Goal: Task Accomplishment & Management: Complete application form

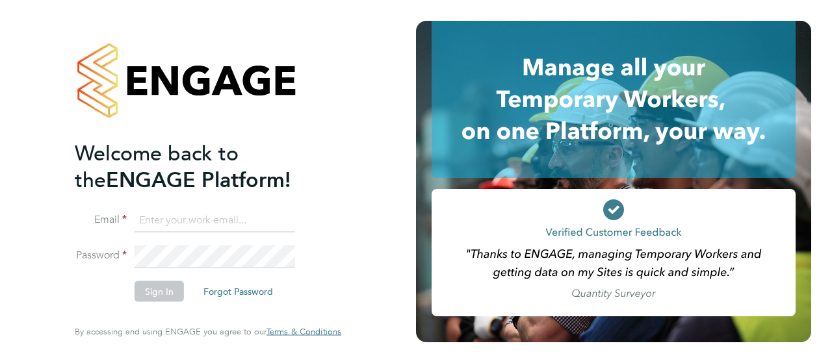
type input "[PERSON_NAME][EMAIL_ADDRESS][DOMAIN_NAME]"
click at [155, 291] on button "Sign In" at bounding box center [159, 292] width 49 height 21
click at [155, 291] on div "Sorry, we are having problems connecting to our services." at bounding box center [208, 181] width 416 height 363
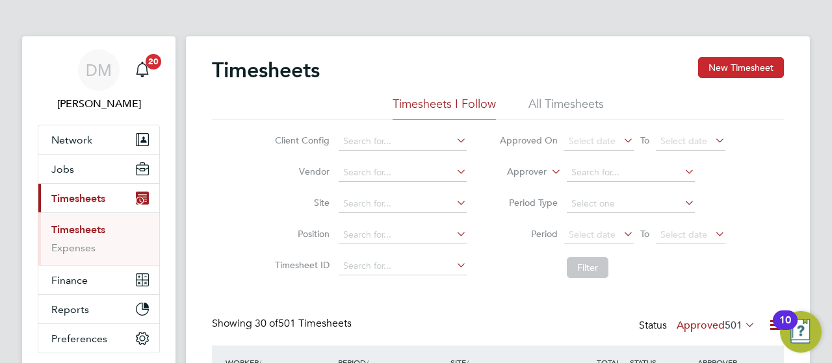
click at [778, 68] on button "New Timesheet" at bounding box center [741, 67] width 86 height 21
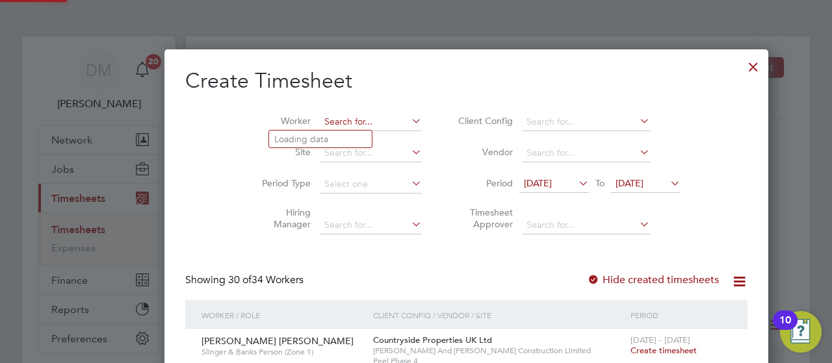
click at [320, 120] on input at bounding box center [371, 122] width 102 height 18
click at [343, 154] on li "Daniel Ol ah" at bounding box center [330, 157] width 123 height 18
type input "Daniel Olah"
click at [668, 178] on icon at bounding box center [668, 183] width 0 height 18
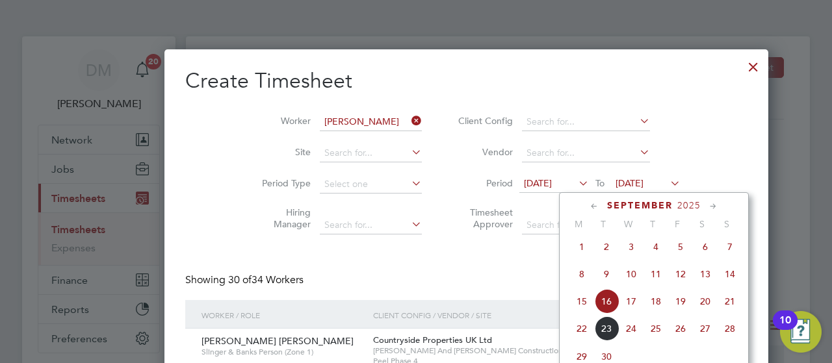
click at [730, 309] on span "21" at bounding box center [730, 301] width 25 height 25
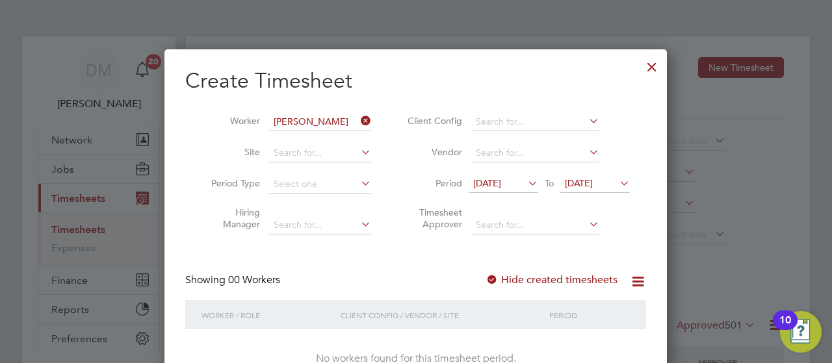
click at [655, 297] on div "Create Timesheet Worker Daniel Olah Site Period Type Hiring Manager Client Conf…" at bounding box center [415, 232] width 503 height 366
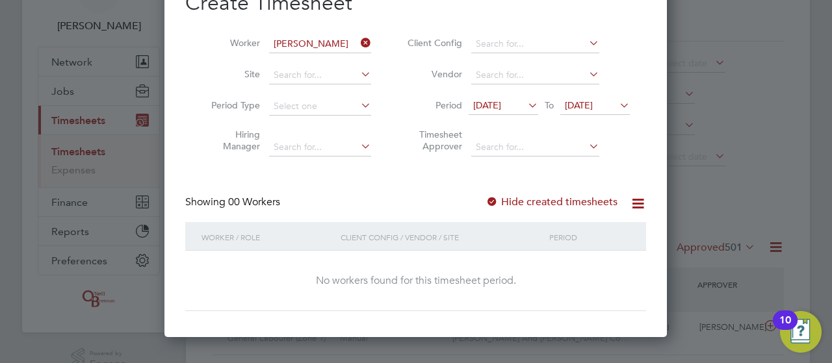
click at [525, 97] on icon at bounding box center [525, 105] width 0 height 18
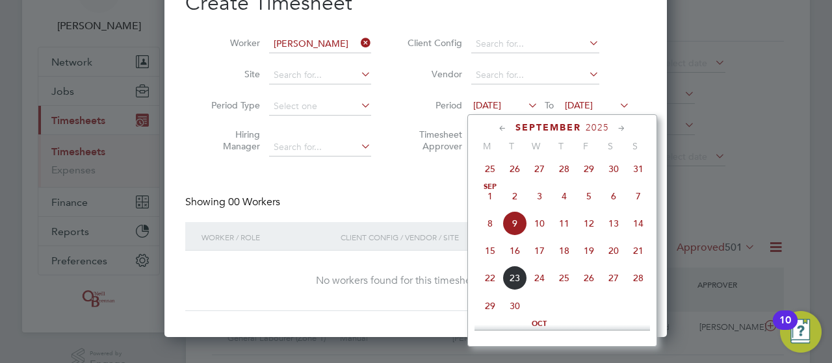
click at [488, 257] on span "15" at bounding box center [490, 251] width 25 height 25
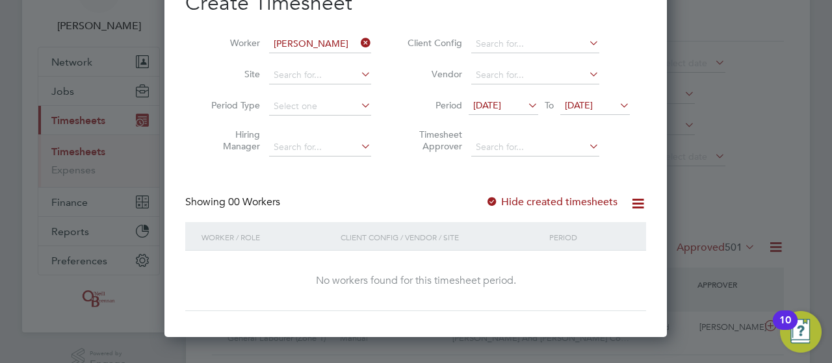
click at [617, 107] on icon at bounding box center [617, 105] width 0 height 18
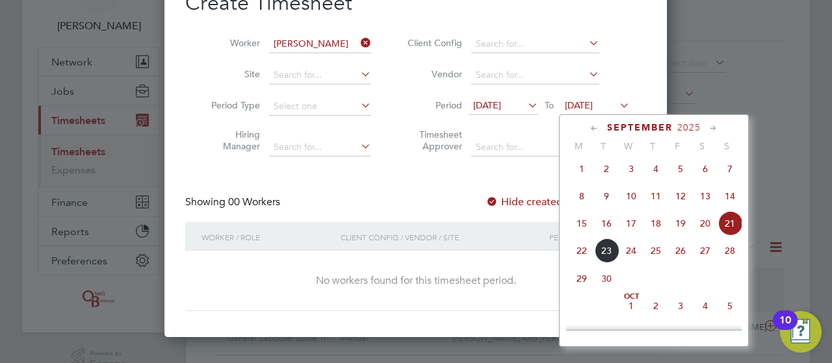
click at [617, 107] on icon at bounding box center [617, 105] width 0 height 18
click at [527, 168] on div "Create Timesheet Worker Daniel Olah Site Period Type Hiring Manager Client Conf…" at bounding box center [415, 151] width 461 height 322
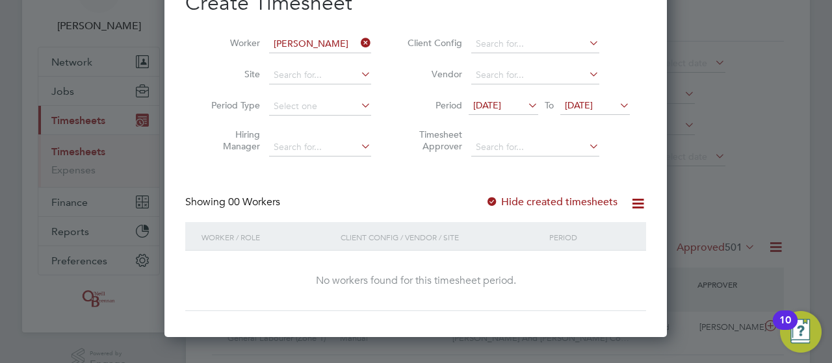
click at [659, 60] on div "Create Timesheet Worker Daniel Olah Site Period Type Hiring Manager Client Conf…" at bounding box center [415, 154] width 503 height 366
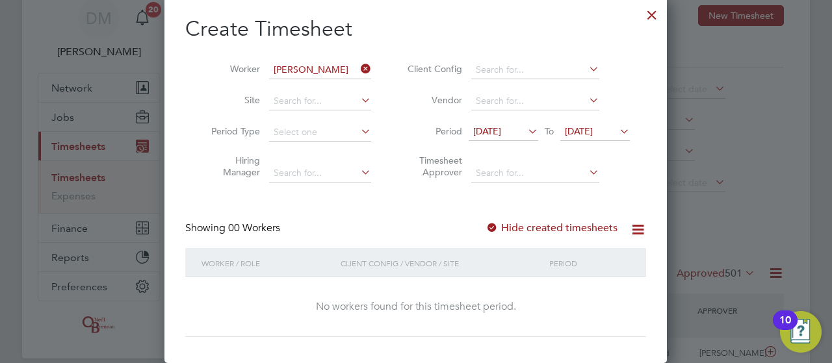
click at [617, 127] on icon at bounding box center [617, 131] width 0 height 18
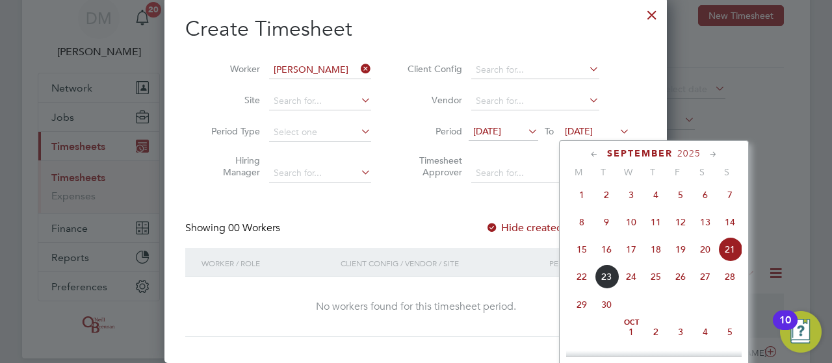
click at [608, 285] on span "23" at bounding box center [606, 277] width 25 height 25
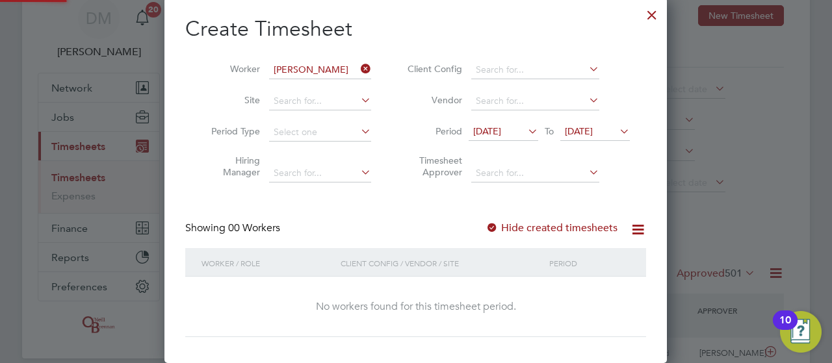
scroll to position [366, 503]
click at [617, 131] on icon at bounding box center [617, 131] width 0 height 18
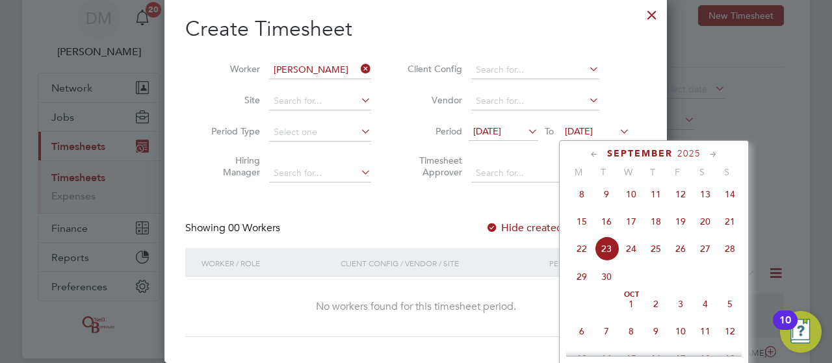
click at [629, 203] on span "10" at bounding box center [631, 194] width 25 height 25
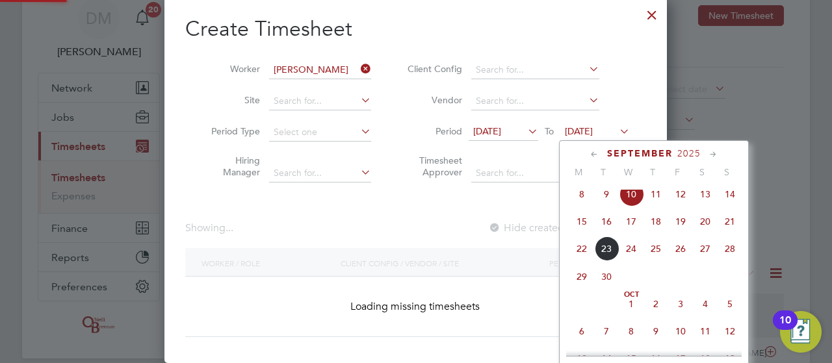
scroll to position [366, 503]
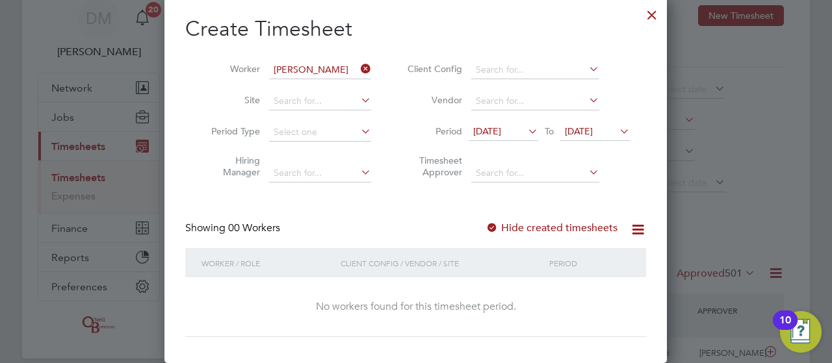
click at [654, 13] on div at bounding box center [651, 11] width 23 height 23
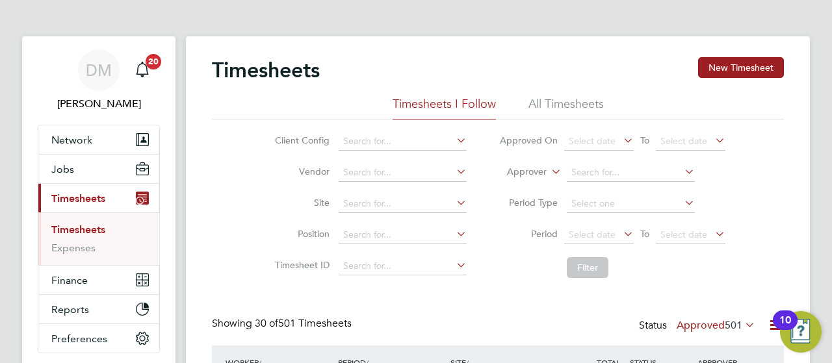
scroll to position [7, 7]
click at [737, 59] on button "New Timesheet" at bounding box center [741, 67] width 86 height 21
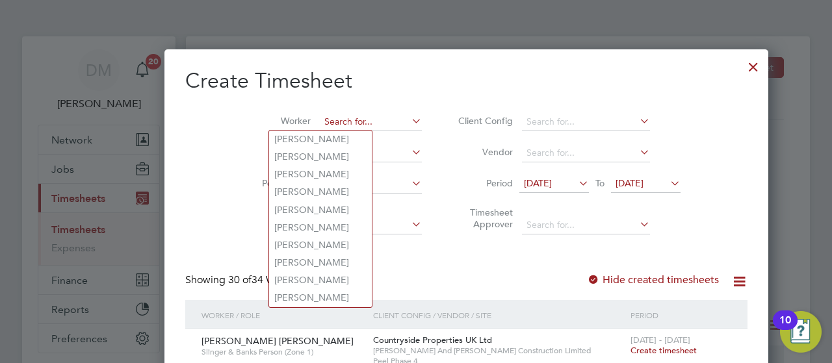
click at [320, 118] on input at bounding box center [371, 122] width 102 height 18
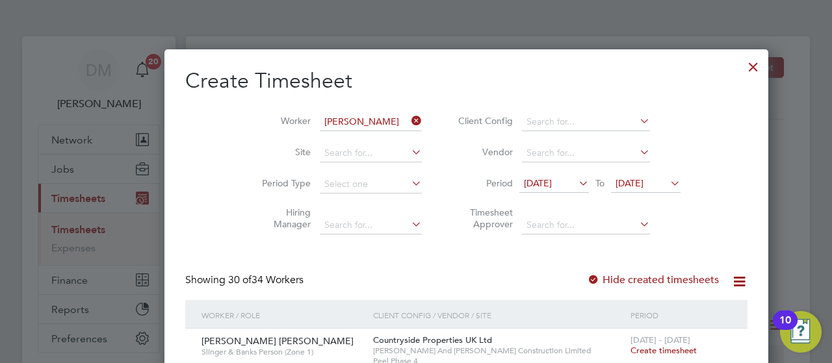
click at [325, 141] on li "[PERSON_NAME]" at bounding box center [351, 140] width 164 height 18
type input "[PERSON_NAME]"
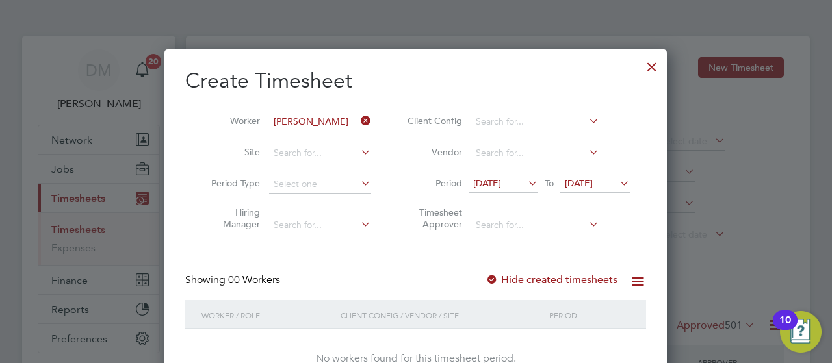
click at [358, 120] on icon at bounding box center [358, 121] width 0 height 18
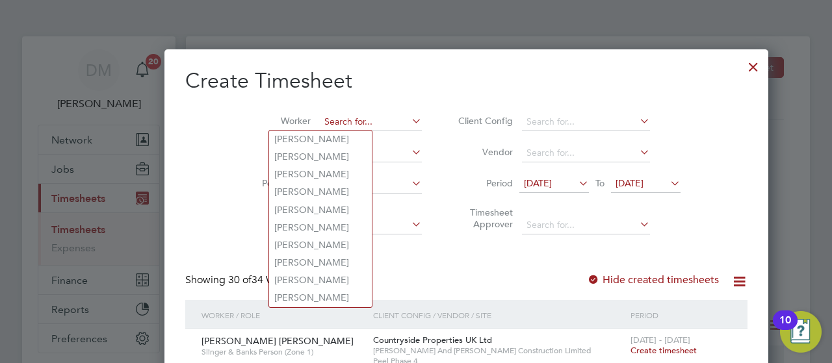
click at [320, 119] on input at bounding box center [371, 122] width 102 height 18
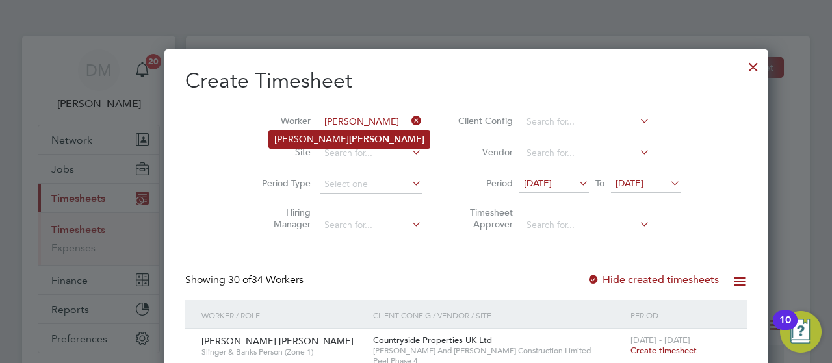
click at [349, 140] on b "[PERSON_NAME]" at bounding box center [386, 139] width 75 height 11
type input "[PERSON_NAME]"
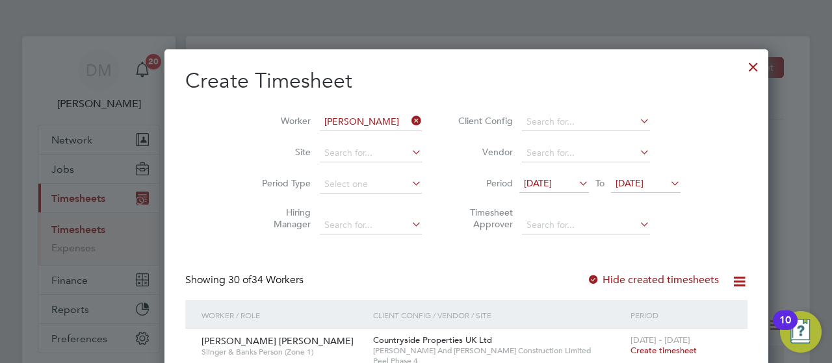
click at [742, 62] on div at bounding box center [753, 63] width 23 height 23
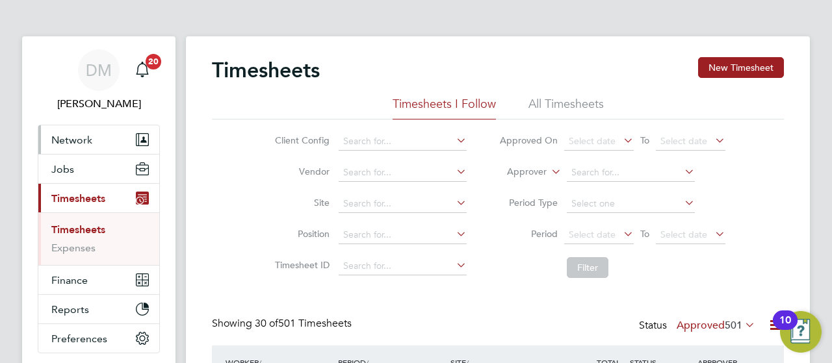
click at [85, 142] on span "Network" at bounding box center [71, 140] width 41 height 12
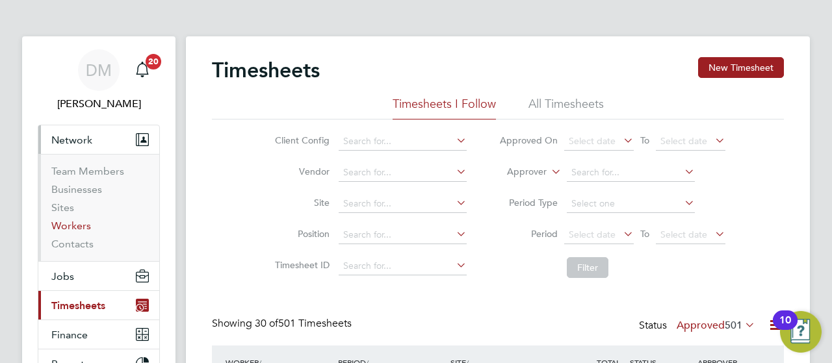
click at [72, 228] on link "Workers" at bounding box center [71, 226] width 40 height 12
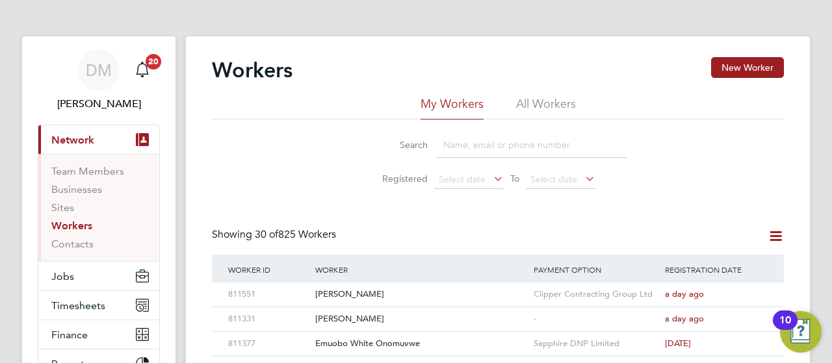
click at [468, 145] on input at bounding box center [532, 145] width 190 height 25
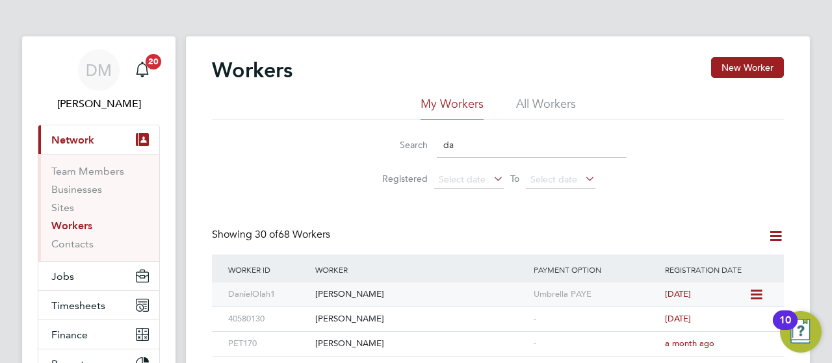
type input "da"
click at [676, 292] on span "5 days ago" at bounding box center [678, 294] width 26 height 11
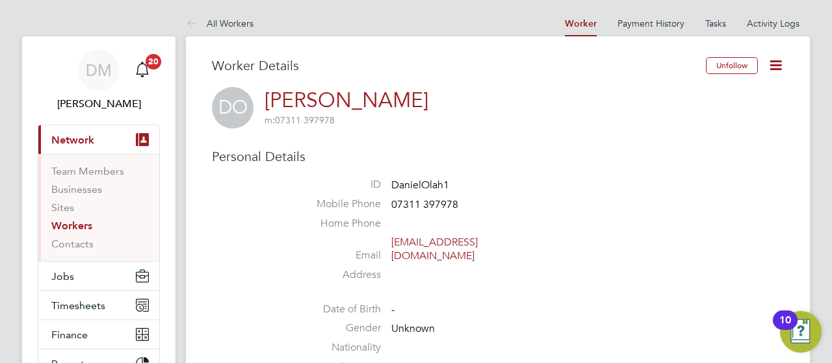
click at [775, 63] on icon at bounding box center [776, 65] width 16 height 16
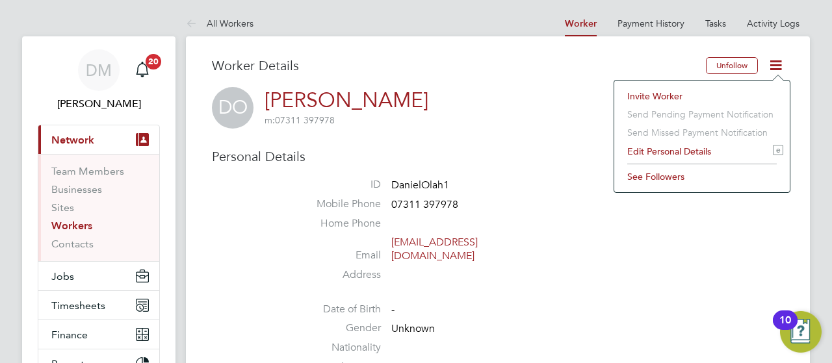
click at [509, 66] on h3 "Worker Details" at bounding box center [459, 65] width 494 height 17
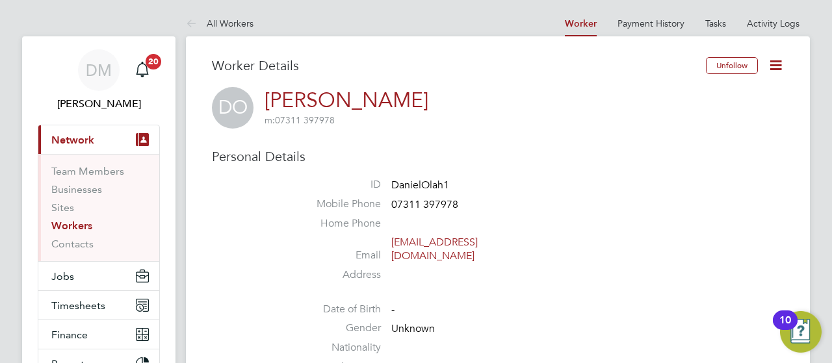
click at [779, 68] on icon at bounding box center [776, 65] width 16 height 16
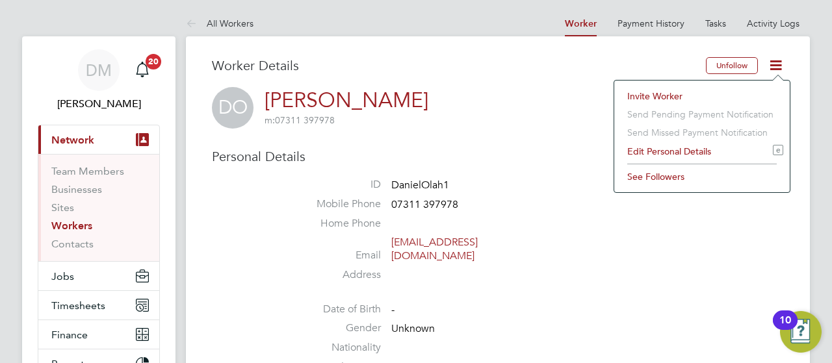
click at [779, 68] on icon at bounding box center [776, 65] width 16 height 16
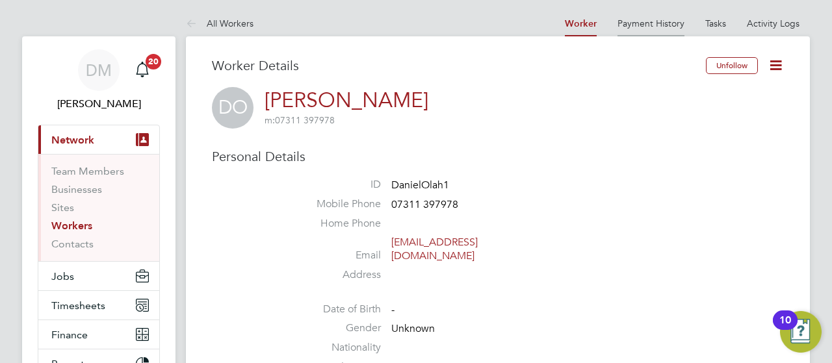
click at [654, 25] on link "Payment History" at bounding box center [651, 24] width 67 height 12
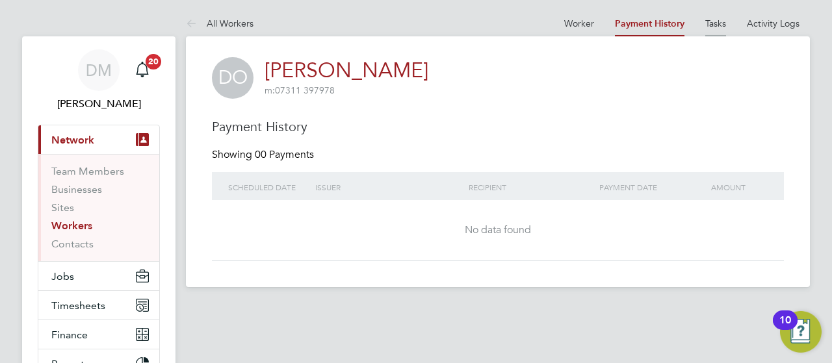
click at [725, 23] on link "Tasks" at bounding box center [715, 24] width 21 height 12
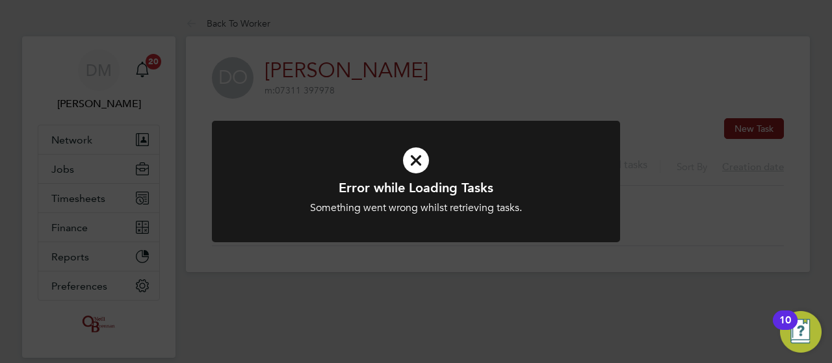
click at [417, 150] on icon at bounding box center [416, 160] width 338 height 51
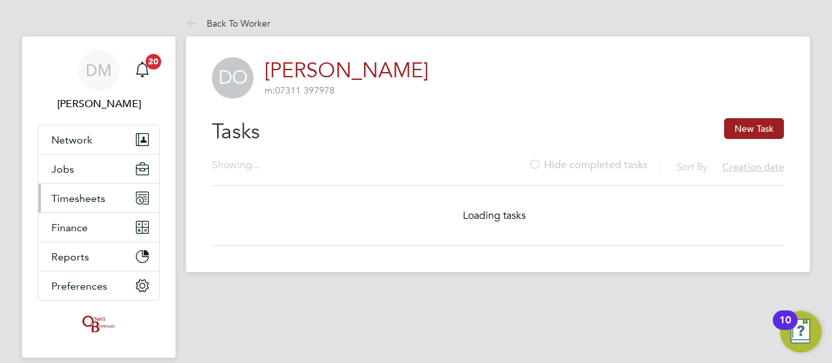
click at [91, 197] on span "Timesheets" at bounding box center [78, 198] width 54 height 12
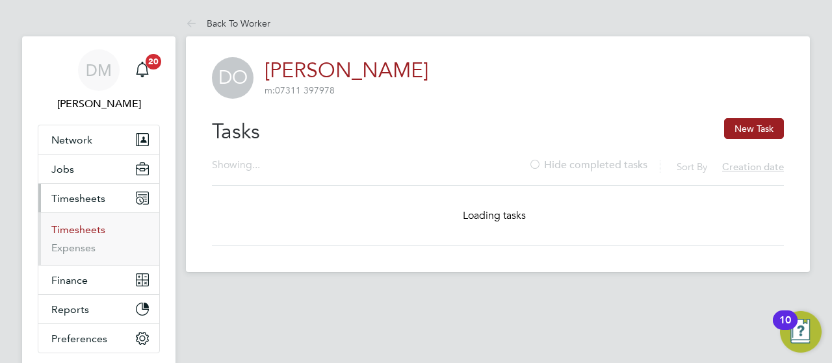
click at [83, 233] on link "Timesheets" at bounding box center [78, 230] width 54 height 12
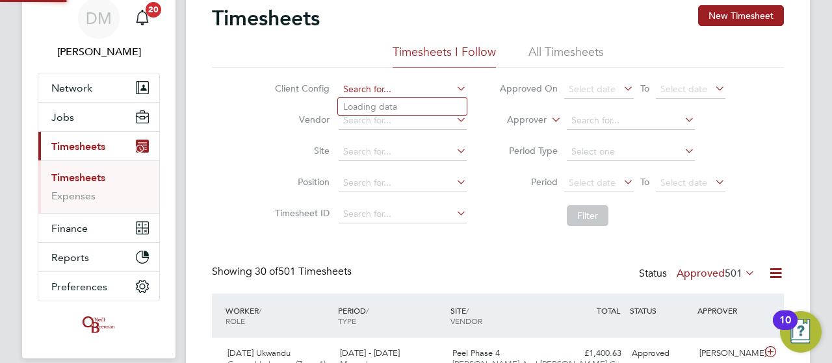
click at [407, 91] on input at bounding box center [403, 90] width 128 height 18
click at [427, 138] on li "Countryside Properties UK Ltd" at bounding box center [504, 143] width 333 height 18
type input "Countryside Properties UK Ltd"
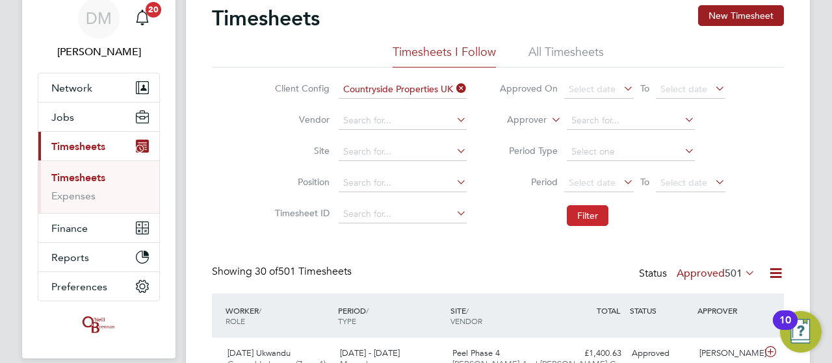
click at [581, 215] on button "Filter" at bounding box center [588, 215] width 42 height 21
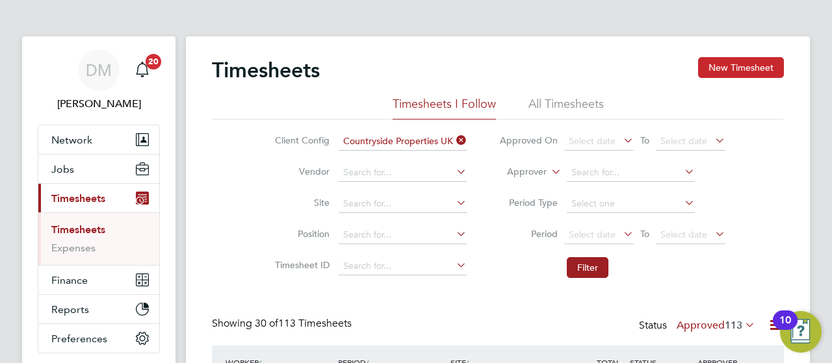
click at [741, 70] on button "New Timesheet" at bounding box center [741, 67] width 86 height 21
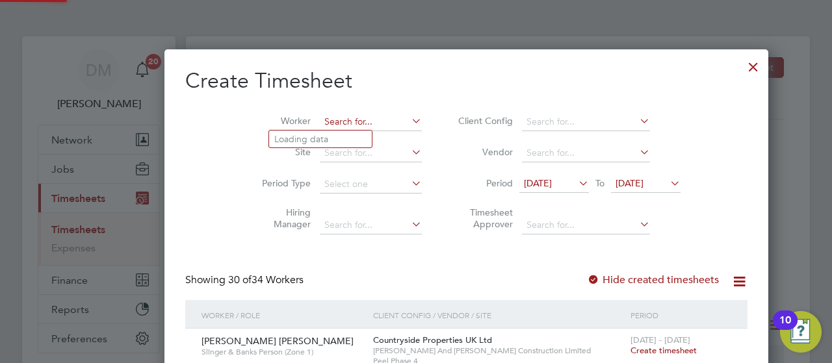
click at [320, 120] on input at bounding box center [371, 122] width 102 height 18
click at [328, 153] on li "[PERSON_NAME] iel Ol ah" at bounding box center [333, 157] width 129 height 18
type input "[PERSON_NAME]"
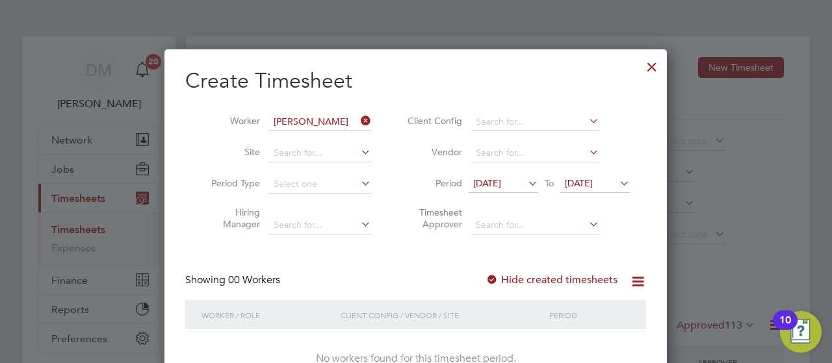
click at [617, 181] on icon at bounding box center [617, 183] width 0 height 18
click at [330, 151] on input at bounding box center [320, 153] width 102 height 18
click at [355, 323] on li "Qu antam Fields, [GEOGRAPHIC_DATA]" at bounding box center [378, 326] width 218 height 18
type input "Quantam Fields, [GEOGRAPHIC_DATA]"
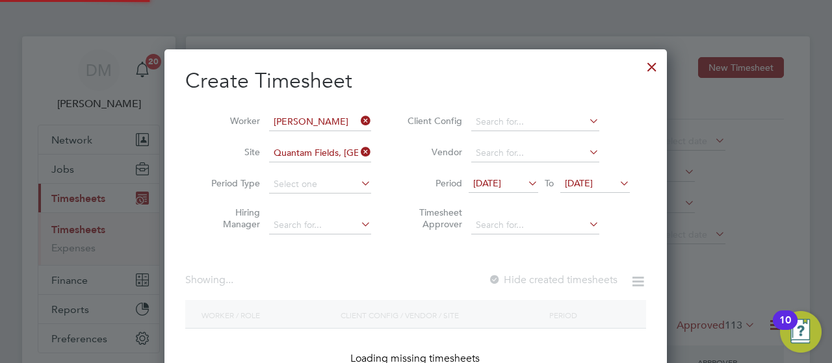
scroll to position [366, 503]
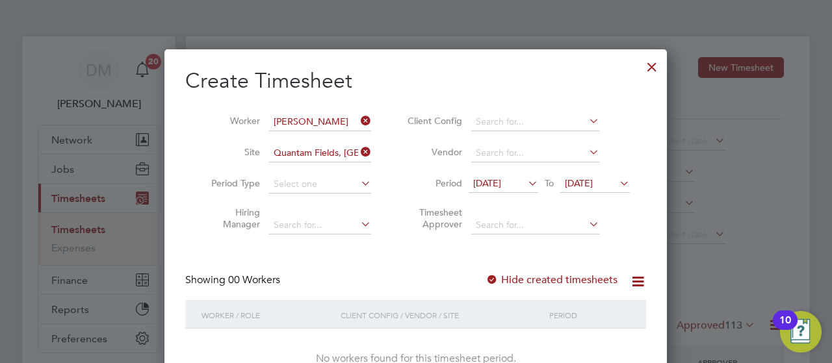
click at [493, 280] on div at bounding box center [492, 280] width 13 height 13
click at [653, 234] on div "Create Timesheet Worker [PERSON_NAME] Site Quantam Fields, [GEOGRAPHIC_DATA] Pe…" at bounding box center [415, 232] width 503 height 366
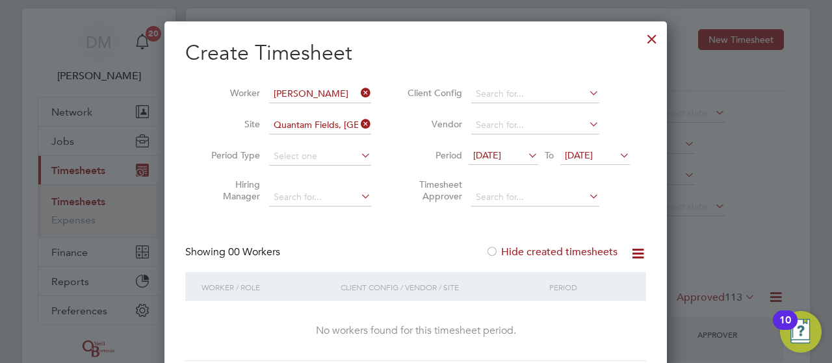
scroll to position [52, 0]
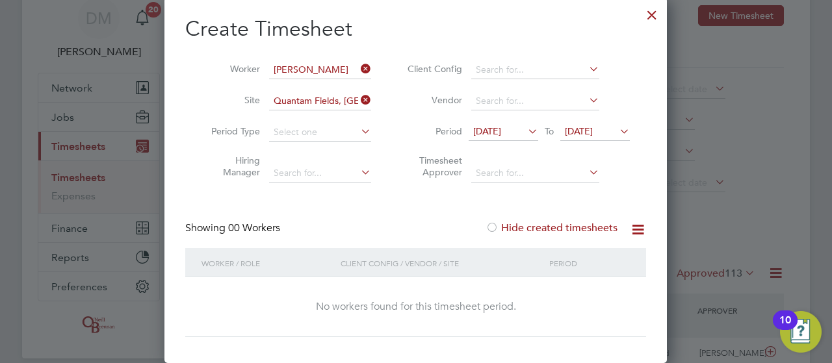
click at [617, 129] on icon at bounding box center [617, 131] width 0 height 18
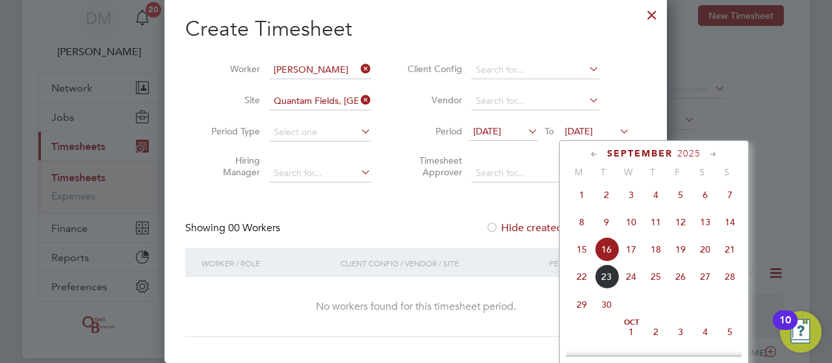
click at [731, 250] on span "21" at bounding box center [730, 249] width 25 height 25
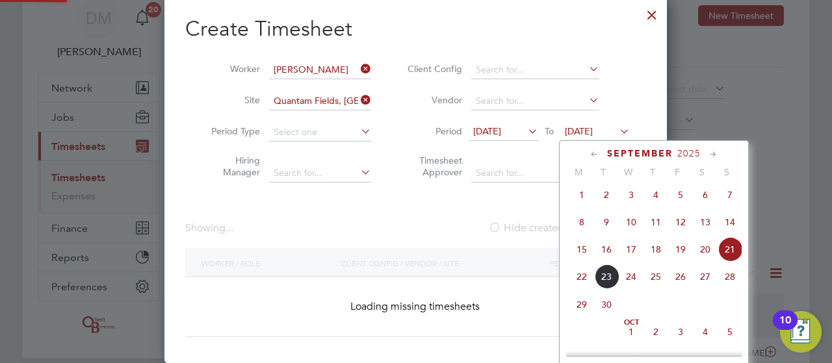
scroll to position [366, 503]
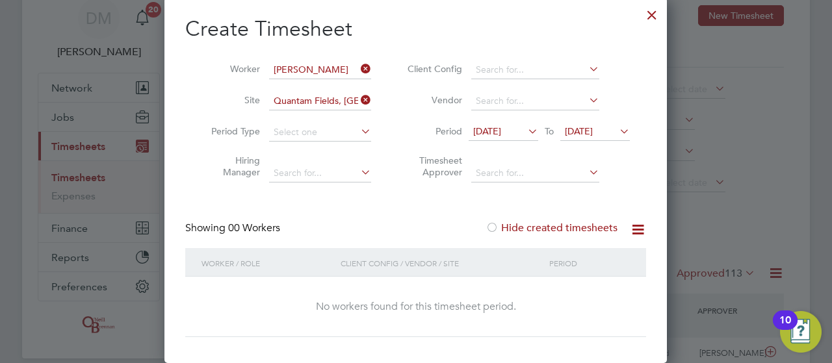
click at [493, 224] on div at bounding box center [492, 228] width 13 height 13
click at [647, 16] on div at bounding box center [651, 11] width 23 height 23
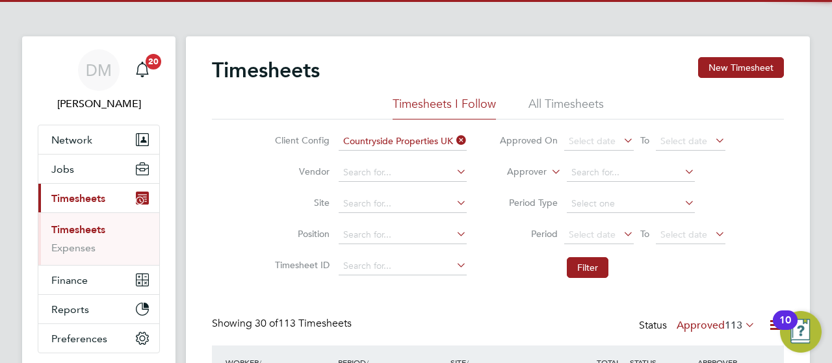
scroll to position [33, 112]
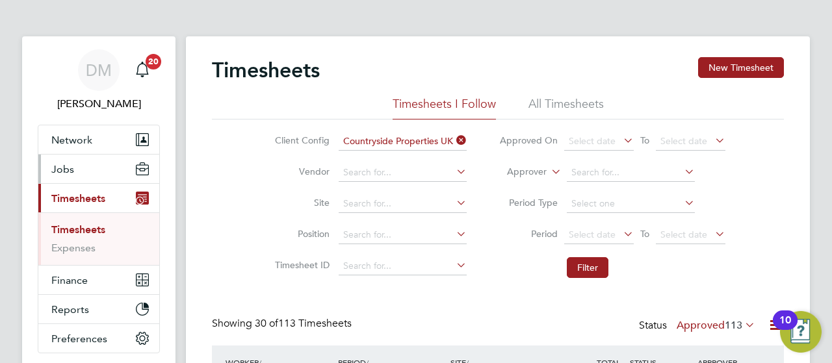
click at [85, 170] on button "Jobs" at bounding box center [98, 169] width 121 height 29
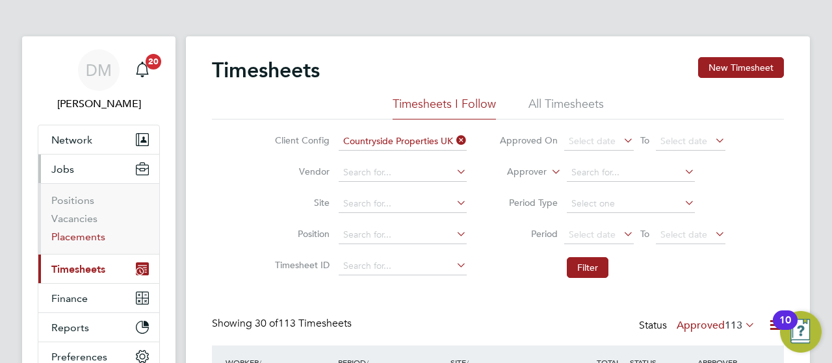
click at [92, 238] on link "Placements" at bounding box center [78, 237] width 54 height 12
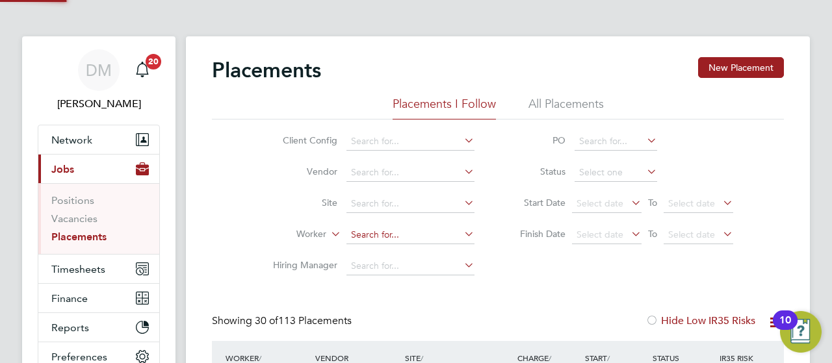
click at [391, 233] on input at bounding box center [411, 235] width 128 height 18
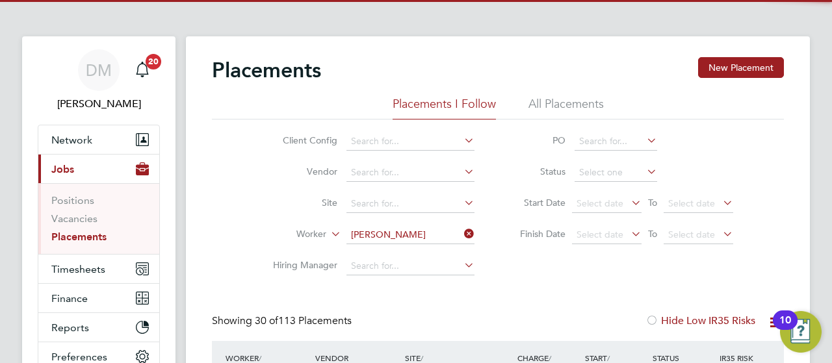
click at [408, 254] on li "[PERSON_NAME]" at bounding box center [429, 253] width 164 height 18
type input "[PERSON_NAME]"
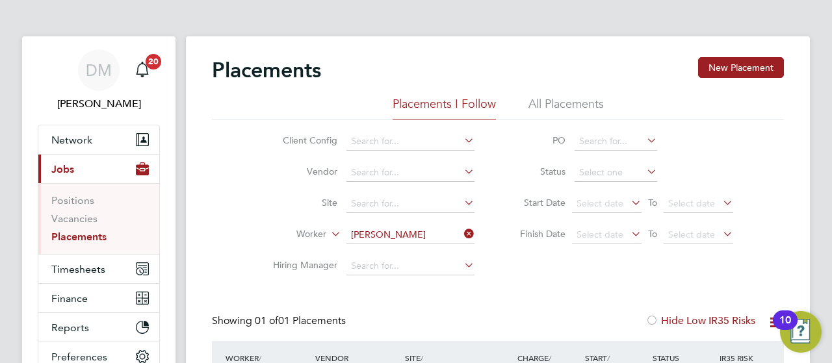
click at [783, 242] on div "Client Config Vendor Site Worker [PERSON_NAME] Hiring Manager PO Status Start D…" at bounding box center [498, 201] width 572 height 163
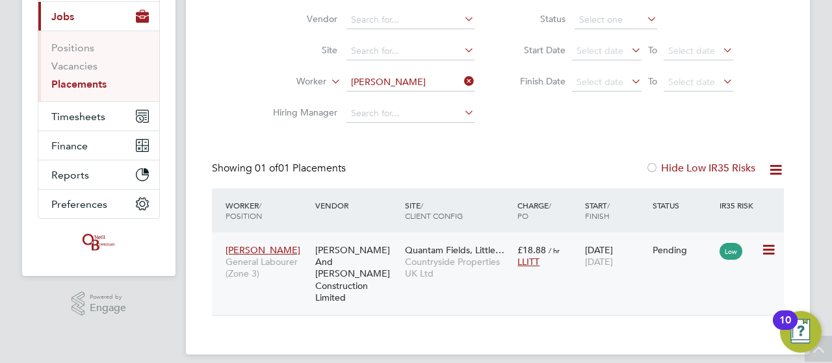
click at [267, 256] on span "[PERSON_NAME]" at bounding box center [263, 250] width 75 height 12
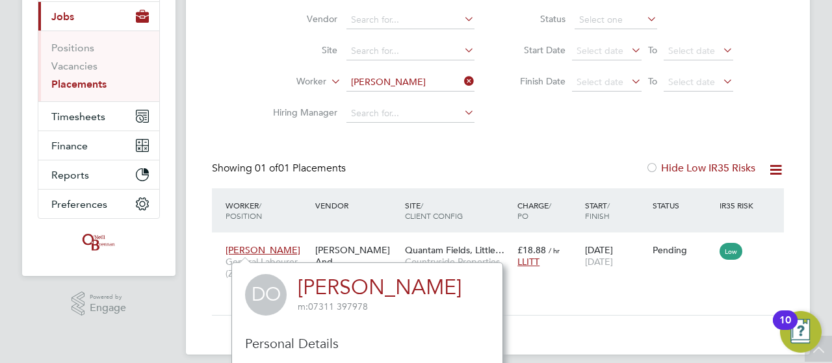
click at [632, 319] on div "Placements New Placement Placements I Follow All Placements Client Config Vendo…" at bounding box center [498, 119] width 624 height 471
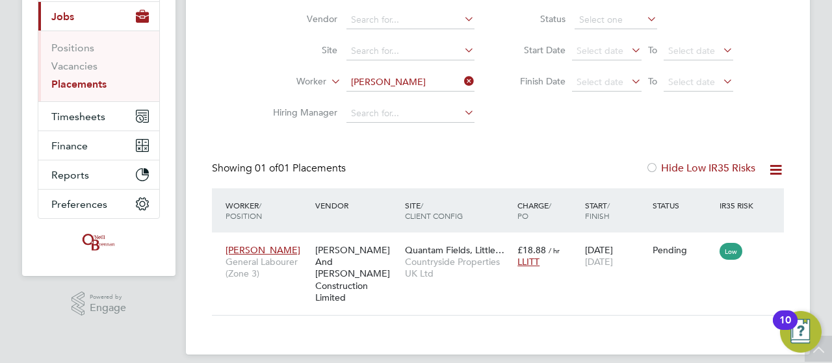
click at [806, 252] on div "Placements New Placement Placements I Follow All Placements Client Config Vendo…" at bounding box center [498, 119] width 624 height 471
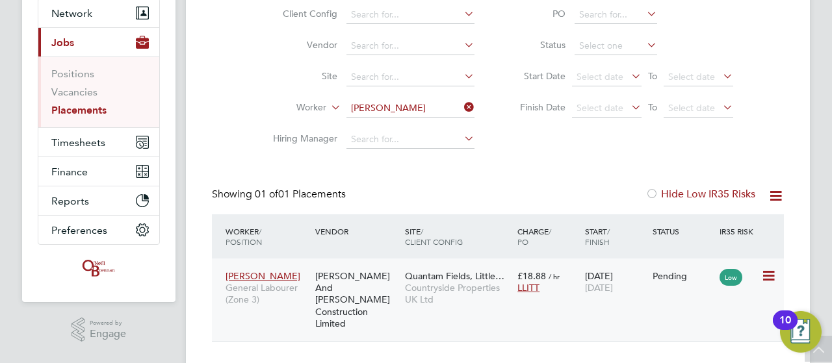
click at [768, 280] on icon at bounding box center [767, 277] width 13 height 16
click at [800, 275] on div "Placements New Placement Placements I Follow All Placements Client Config Vendo…" at bounding box center [498, 145] width 624 height 471
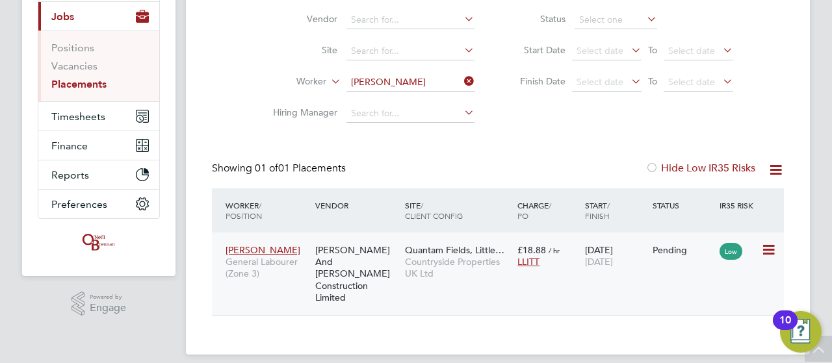
click at [765, 257] on icon at bounding box center [767, 251] width 13 height 16
click at [697, 330] on li "Start" at bounding box center [729, 331] width 92 height 18
type input "[PERSON_NAME]"
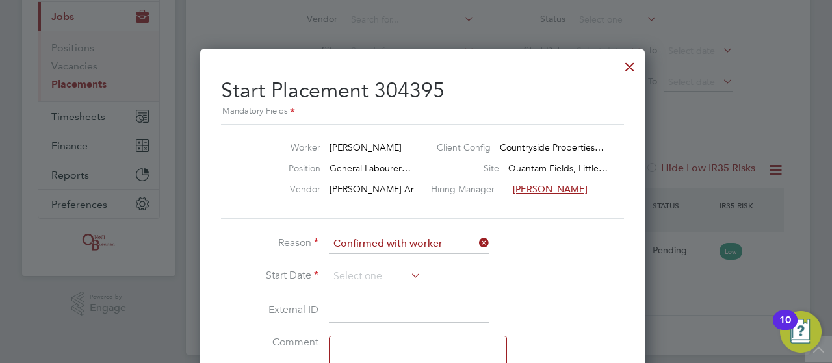
click at [632, 290] on div at bounding box center [416, 181] width 832 height 363
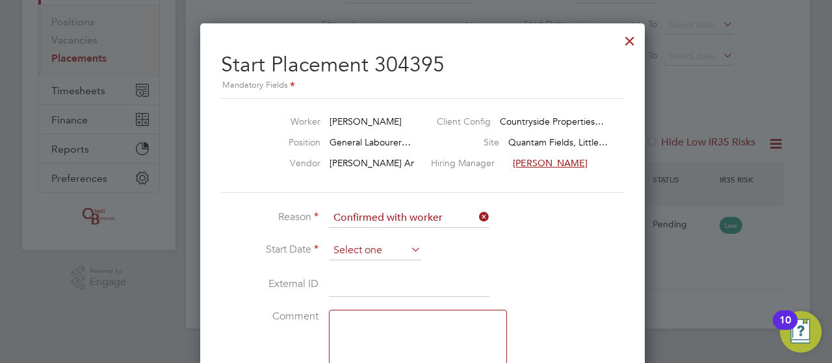
scroll to position [474, 0]
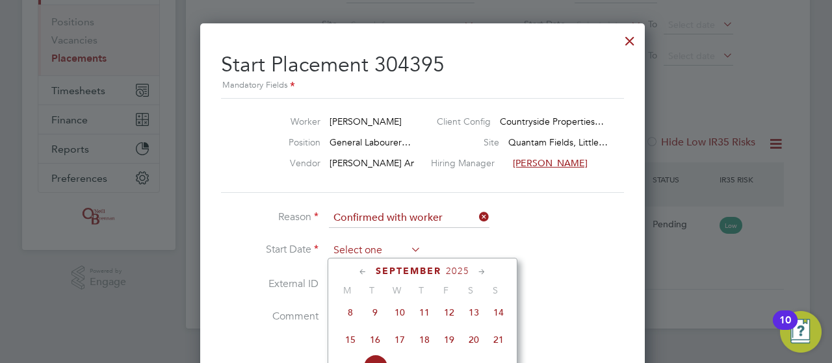
click at [382, 250] on input at bounding box center [375, 251] width 92 height 20
click at [347, 347] on span "15" at bounding box center [350, 340] width 25 height 25
type input "[DATE]"
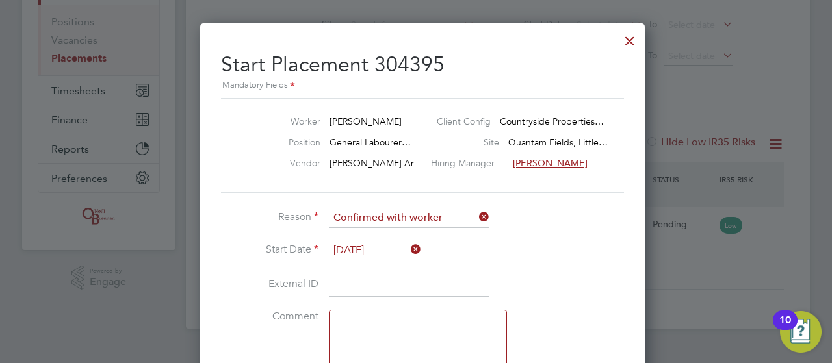
click at [584, 336] on li "Comment" at bounding box center [416, 360] width 390 height 100
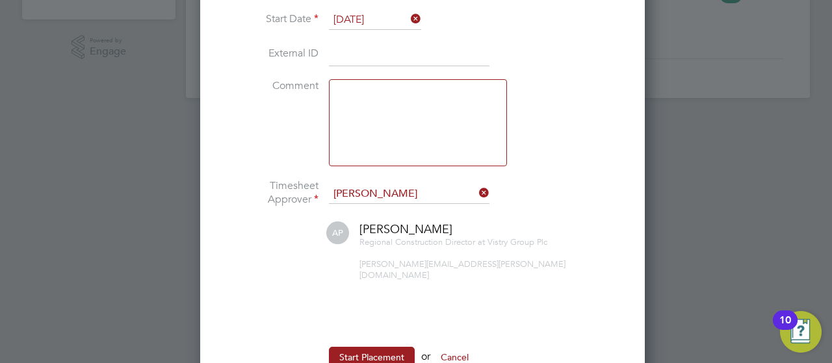
scroll to position [439, 0]
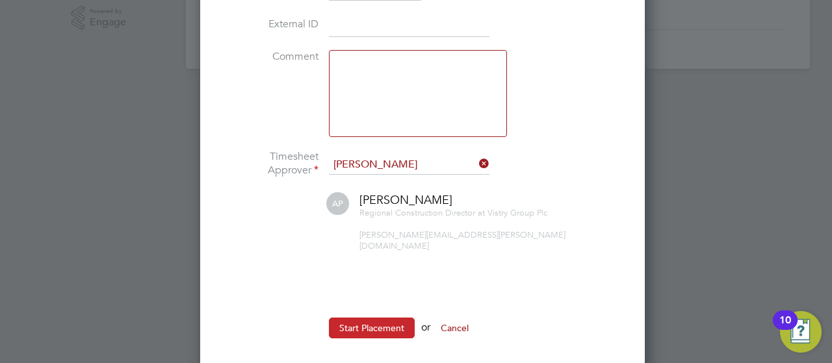
click at [371, 318] on button "Start Placement" at bounding box center [372, 328] width 86 height 21
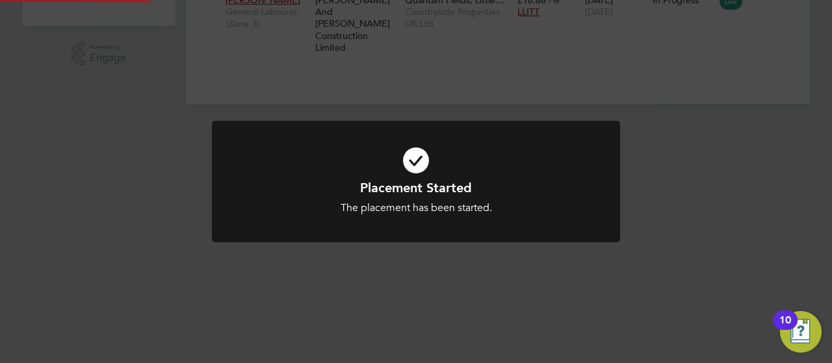
scroll to position [153, 0]
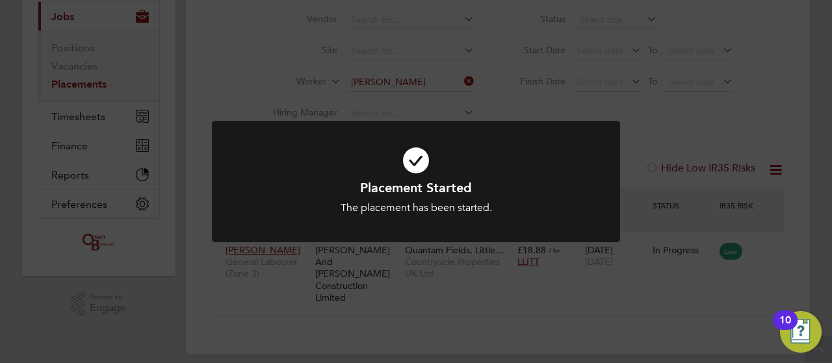
click at [811, 192] on div "Placement Started The placement has been started. Cancel Okay" at bounding box center [416, 181] width 832 height 363
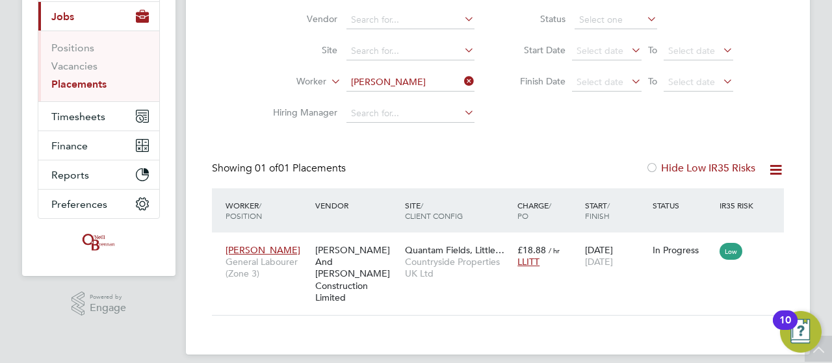
click at [818, 131] on div "DM [PERSON_NAME] Notifications 20 Applications: Network Team Members Businesses…" at bounding box center [416, 111] width 832 height 529
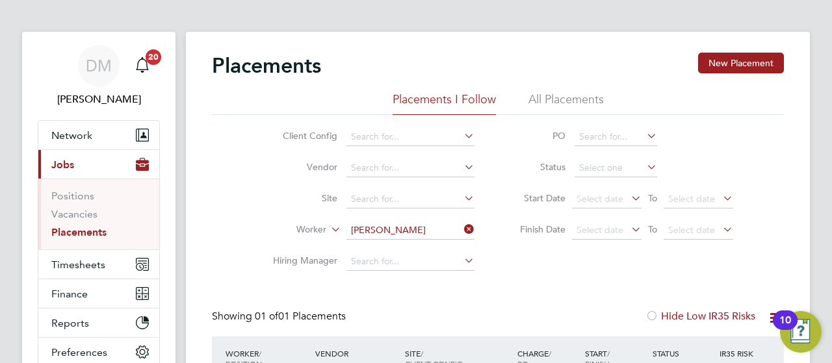
scroll to position [0, 0]
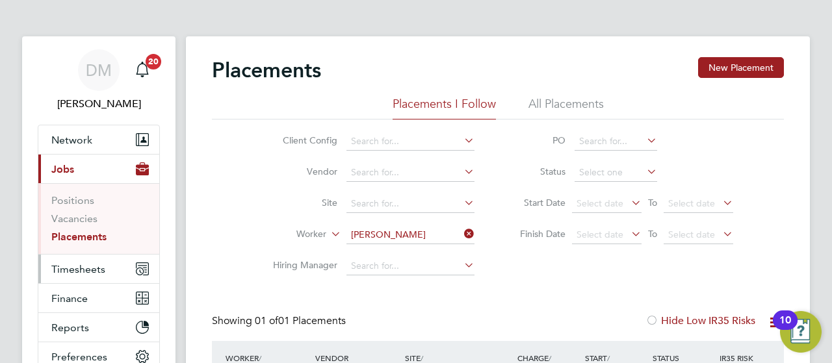
click at [88, 269] on span "Timesheets" at bounding box center [78, 269] width 54 height 12
click at [86, 273] on span "Timesheets" at bounding box center [78, 269] width 54 height 12
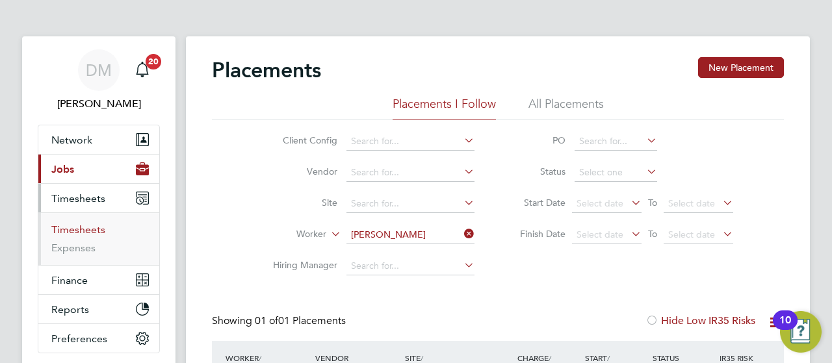
click at [85, 230] on link "Timesheets" at bounding box center [78, 230] width 54 height 12
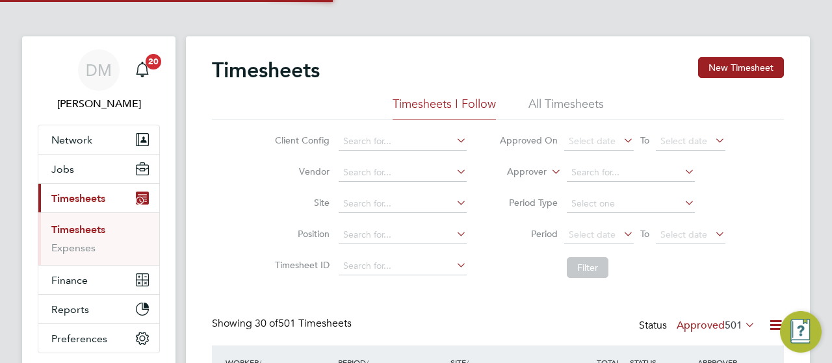
scroll to position [7, 7]
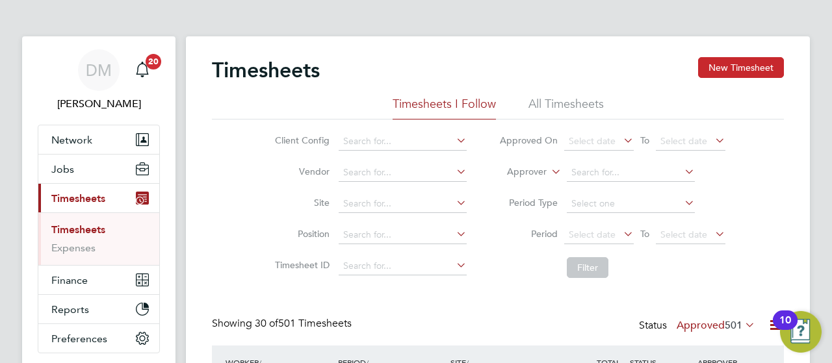
click at [767, 66] on button "New Timesheet" at bounding box center [741, 67] width 86 height 21
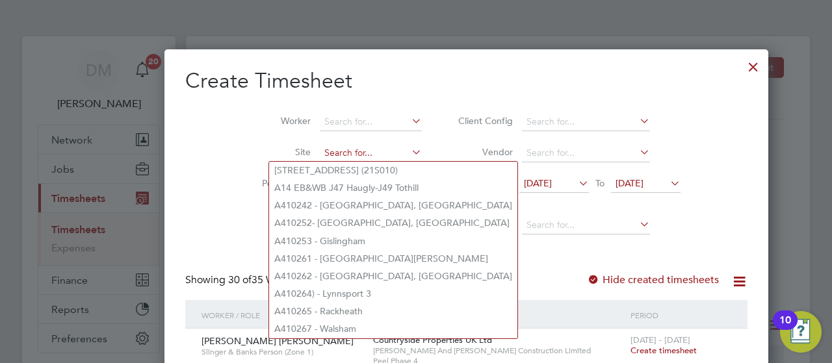
click at [329, 150] on input at bounding box center [371, 153] width 102 height 18
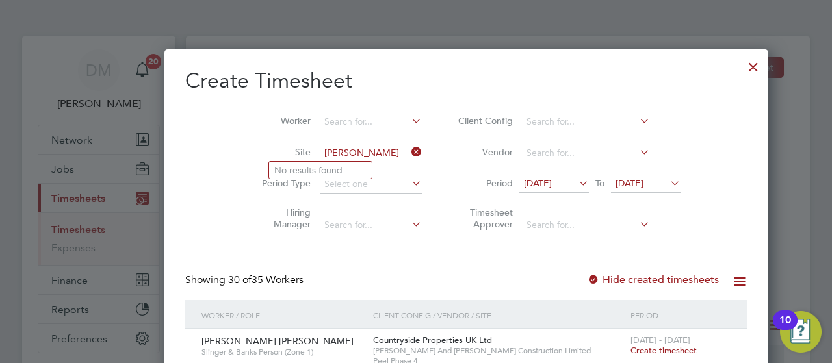
type input "[PERSON_NAME]"
click at [616, 185] on span "[DATE]" at bounding box center [630, 184] width 28 height 12
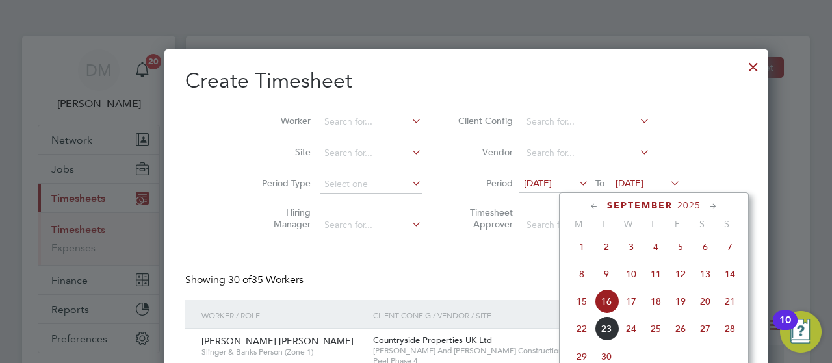
click at [727, 308] on span "21" at bounding box center [730, 301] width 25 height 25
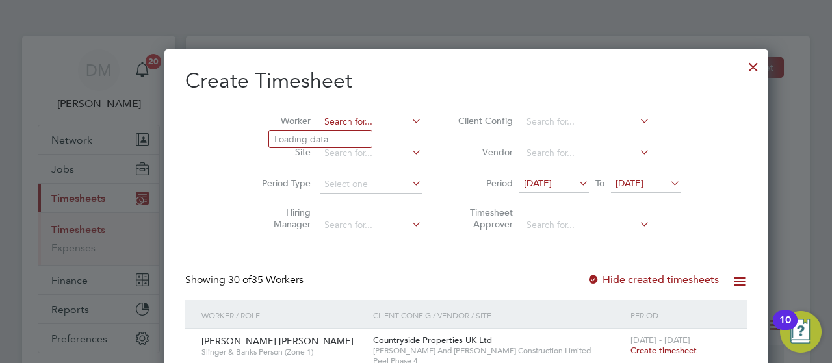
click at [320, 118] on input at bounding box center [371, 122] width 102 height 18
click at [330, 138] on li "[PERSON_NAME]" at bounding box center [351, 140] width 164 height 18
type input "[PERSON_NAME]"
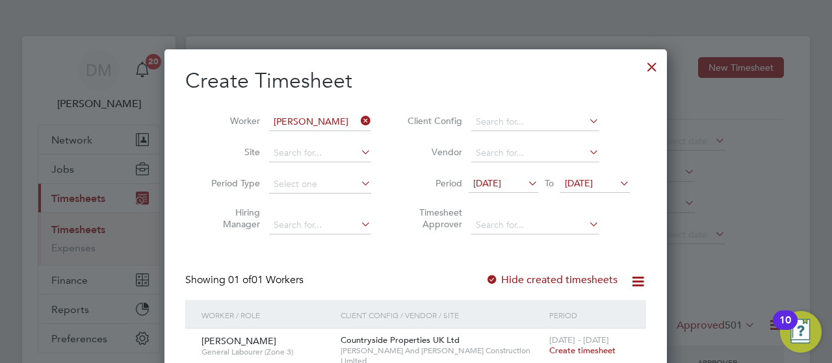
click at [586, 350] on span "Create timesheet" at bounding box center [582, 350] width 66 height 11
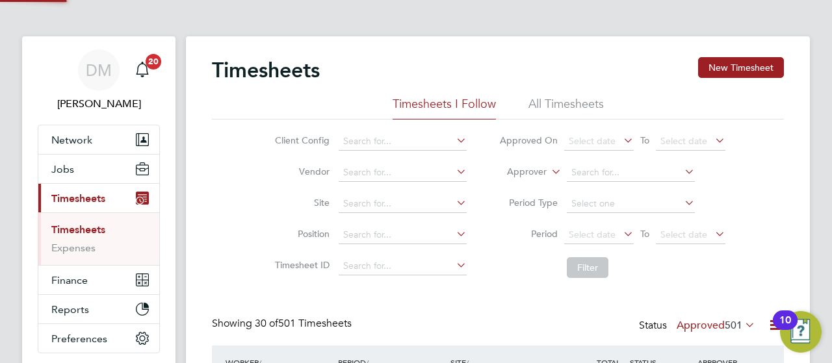
scroll to position [33, 112]
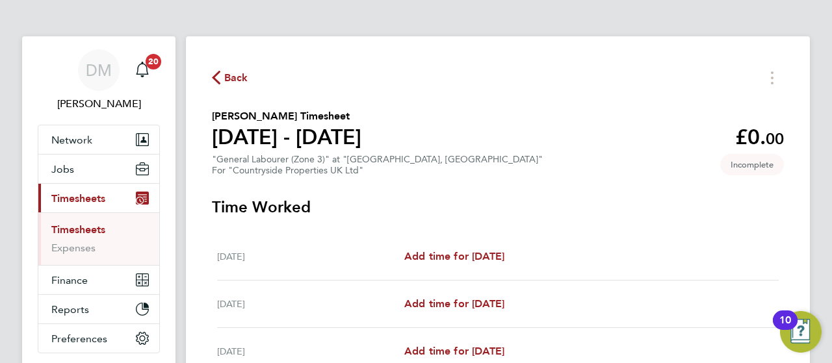
click at [802, 184] on div "Back [PERSON_NAME] Timesheet [DATE] - [DATE] £0. 00 "General Labourer (Zone 3)"…" at bounding box center [498, 347] width 624 height 623
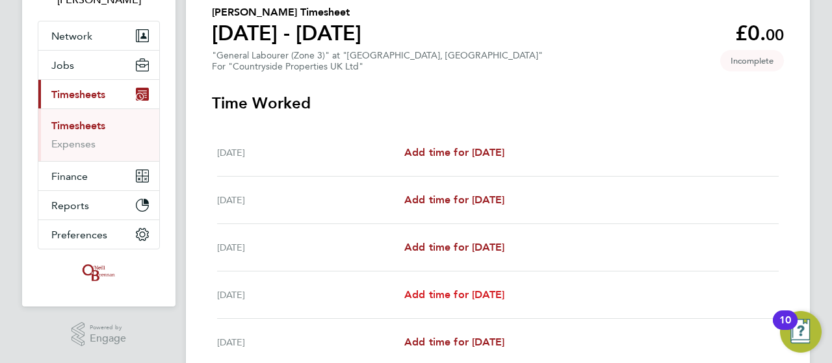
click at [447, 297] on span "Add time for [DATE]" at bounding box center [454, 295] width 100 height 12
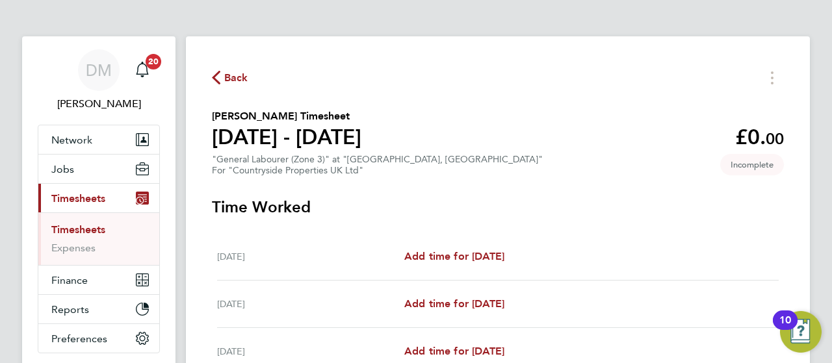
select select "30"
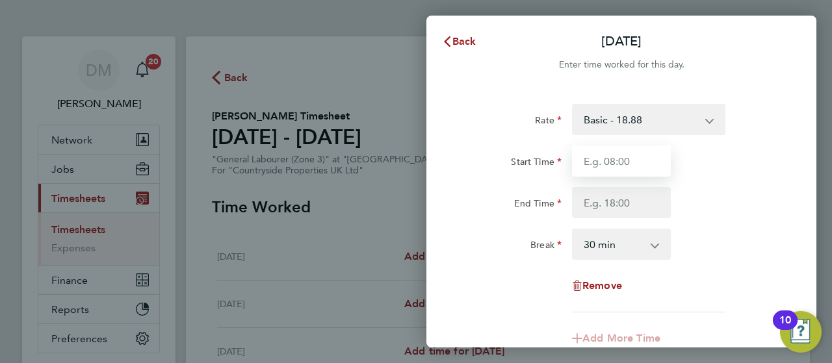
click at [659, 155] on input "Start Time" at bounding box center [621, 161] width 99 height 31
type input "07:30"
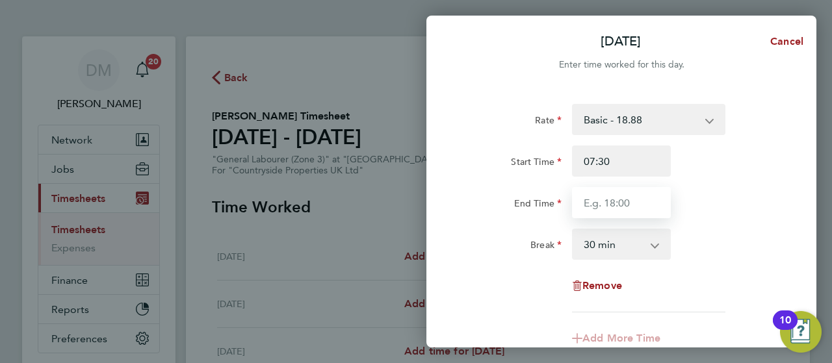
click at [641, 202] on input "End Time" at bounding box center [621, 202] width 99 height 31
type input "17:00"
click at [733, 300] on div "Remove" at bounding box center [622, 285] width 328 height 31
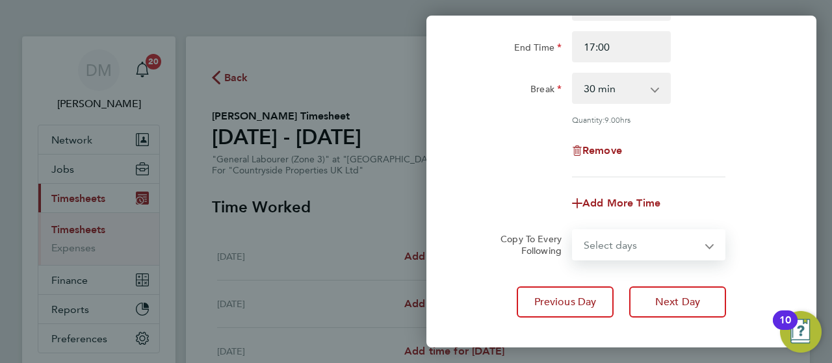
click at [709, 240] on select "Select days Day Weekend (Sat-Sun) [DATE] [DATE] [DATE]" at bounding box center [641, 245] width 137 height 29
select select "FRI"
click at [573, 231] on select "Select days Day Weekend (Sat-Sun) [DATE] [DATE] [DATE]" at bounding box center [641, 245] width 137 height 29
select select "[DATE]"
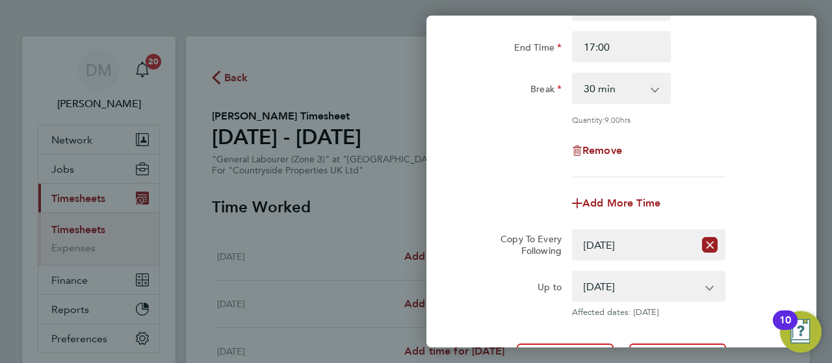
click at [778, 261] on app-copy-timesheet-lines "Copy To Every Following Select days Day Weekend (Sat-Sun) [DATE] [DATE] [DATE] …" at bounding box center [621, 274] width 317 height 88
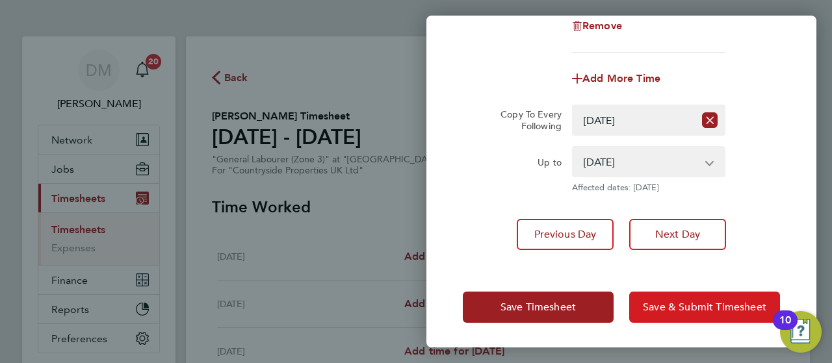
click at [706, 305] on span "Save & Submit Timesheet" at bounding box center [705, 307] width 124 height 13
